Goal: Navigation & Orientation: Find specific page/section

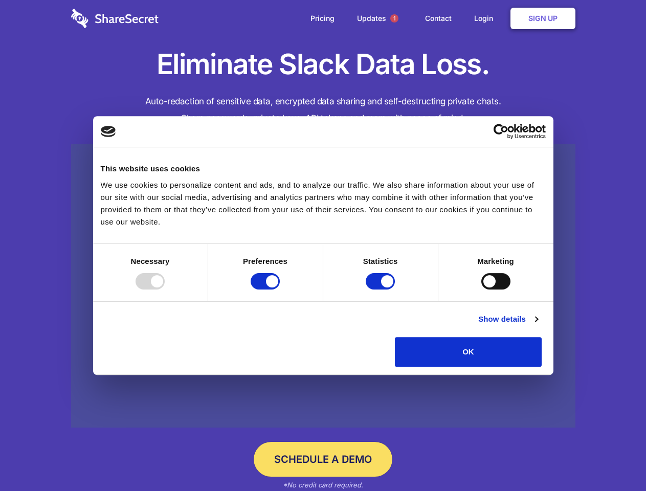
click at [165, 289] on div at bounding box center [149, 281] width 29 height 16
click at [280, 289] on input "Preferences" at bounding box center [265, 281] width 29 height 16
checkbox input "false"
click at [381, 289] on input "Statistics" at bounding box center [380, 281] width 29 height 16
checkbox input "false"
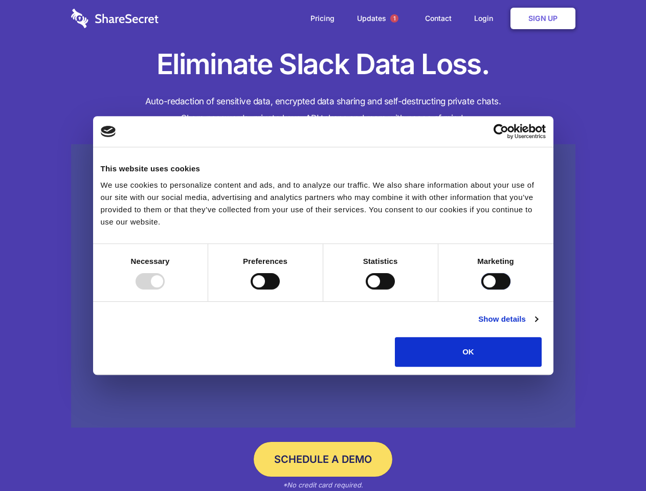
click at [481, 289] on input "Marketing" at bounding box center [495, 281] width 29 height 16
checkbox input "true"
click at [537, 325] on link "Show details" at bounding box center [507, 319] width 59 height 12
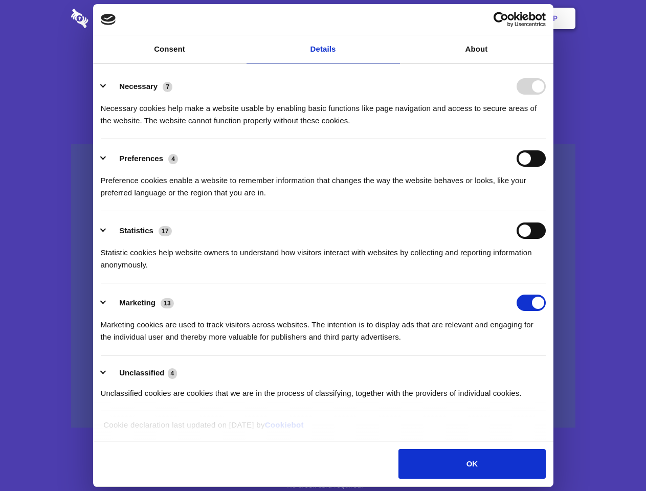
click at [545, 139] on li "Necessary 7 Necessary cookies help make a website usable by enabling basic func…" at bounding box center [323, 103] width 445 height 72
click at [394, 18] on span "1" at bounding box center [394, 18] width 8 height 8
